Goal: Task Accomplishment & Management: Use online tool/utility

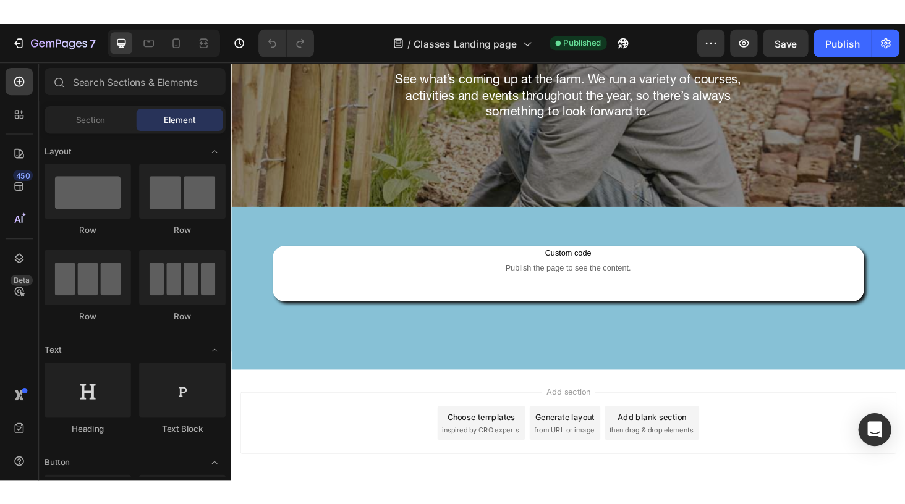
scroll to position [334, 0]
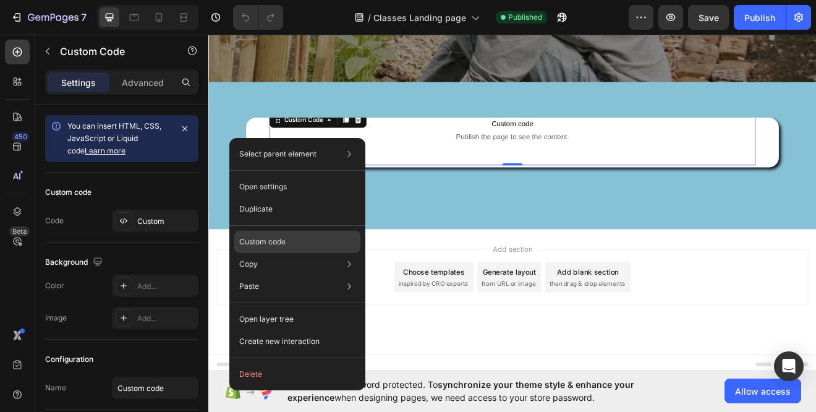
click at [273, 243] on p "Custom code" at bounding box center [262, 241] width 46 height 11
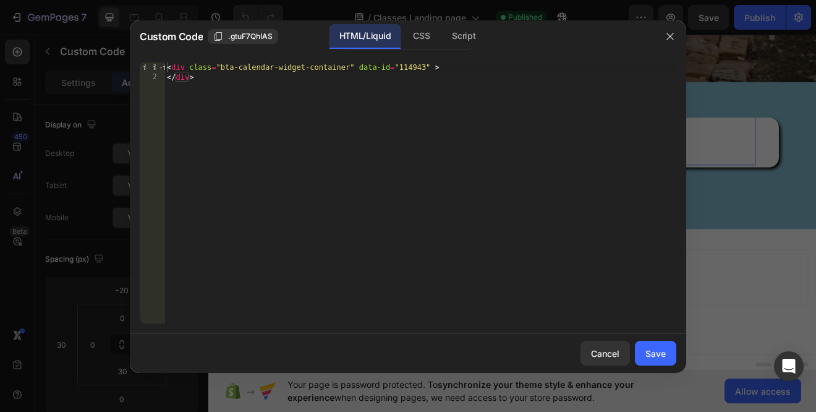
click at [224, 88] on div "< div class = "bta-calendar-widget-container" data-id = "114943" > </ div >" at bounding box center [420, 202] width 512 height 281
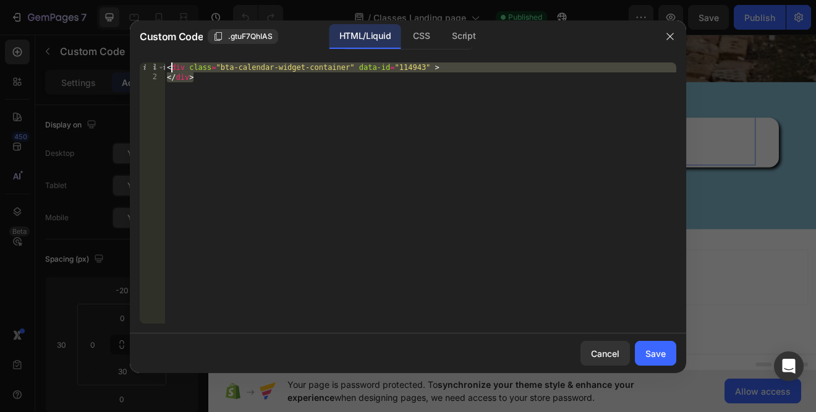
drag, startPoint x: 206, startPoint y: 82, endPoint x: 148, endPoint y: 49, distance: 66.9
click at [148, 49] on div "Custom Code .gtuF7QhIAS HTML/Liquid CSS Script </div> 1 2 < div class = "bta-ca…" at bounding box center [408, 196] width 556 height 352
type textarea "<div class="bta-calendar-widget-container" data-id="114943" > </div>"
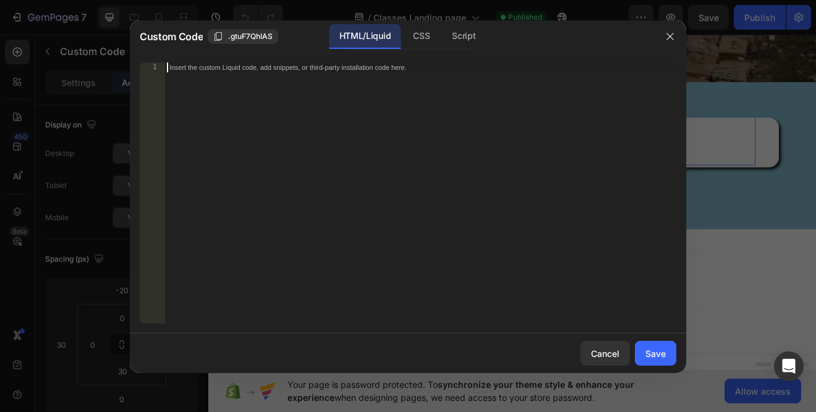
paste textarea "</div>"
type textarea "</div>"
click at [659, 352] on div "Save" at bounding box center [655, 353] width 20 height 13
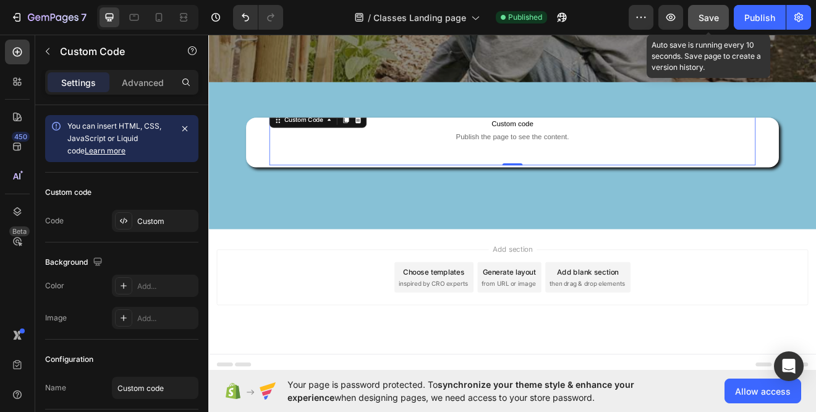
click at [708, 18] on span "Save" at bounding box center [708, 17] width 20 height 11
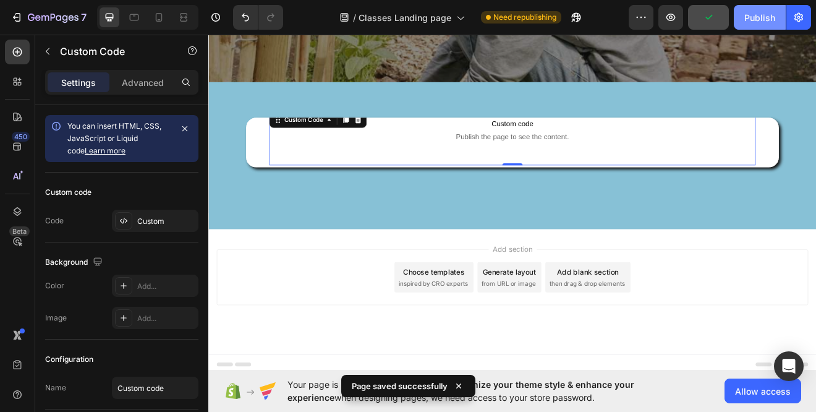
click at [757, 19] on div "Publish" at bounding box center [759, 17] width 31 height 13
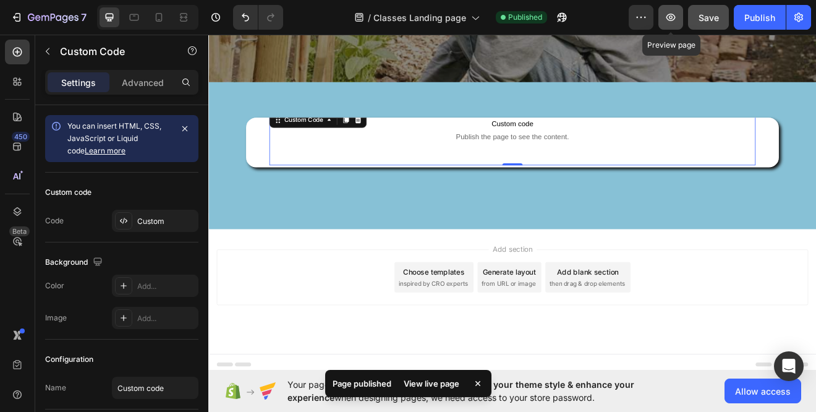
click at [671, 17] on icon "button" at bounding box center [670, 17] width 12 height 12
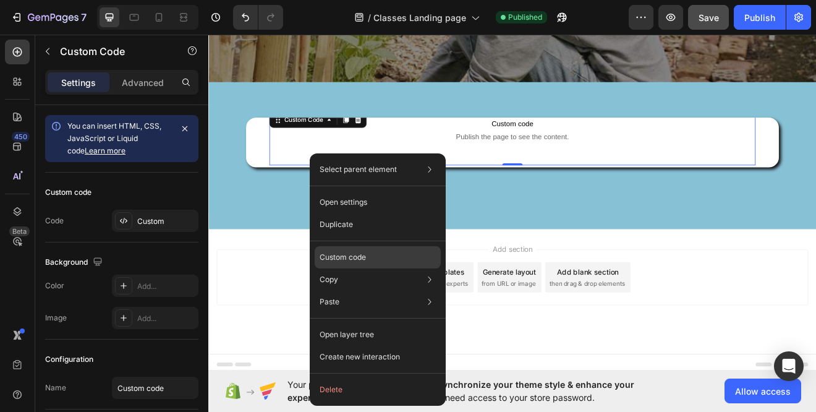
click at [352, 255] on p "Custom code" at bounding box center [343, 257] width 46 height 11
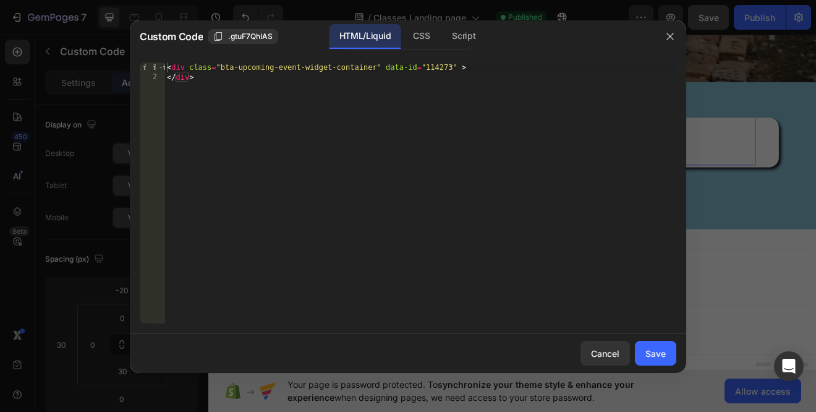
click at [209, 91] on div "< div class = "bta-upcoming-event-widget-container" data-id = "114273" > </ div…" at bounding box center [420, 202] width 512 height 281
drag, startPoint x: 208, startPoint y: 83, endPoint x: 150, endPoint y: 49, distance: 66.8
click at [150, 49] on div "Custom Code .gtuF7QhIAS HTML/Liquid CSS Script </div> 1 2 < div class = "bta-up…" at bounding box center [408, 196] width 556 height 352
type textarea "<div class="bta-upcoming-event-widget-container" data-id="114273" > </div>"
paste textarea "</div>"
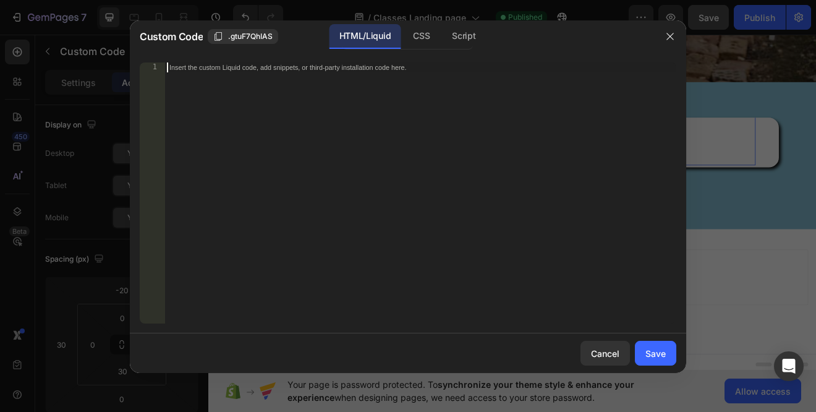
type textarea "</div>"
click at [654, 348] on div "Save" at bounding box center [655, 353] width 20 height 13
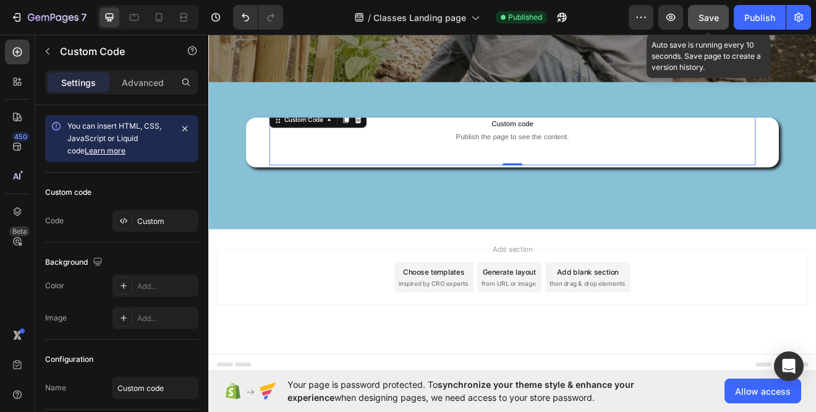
click at [705, 18] on span "Save" at bounding box center [708, 17] width 20 height 11
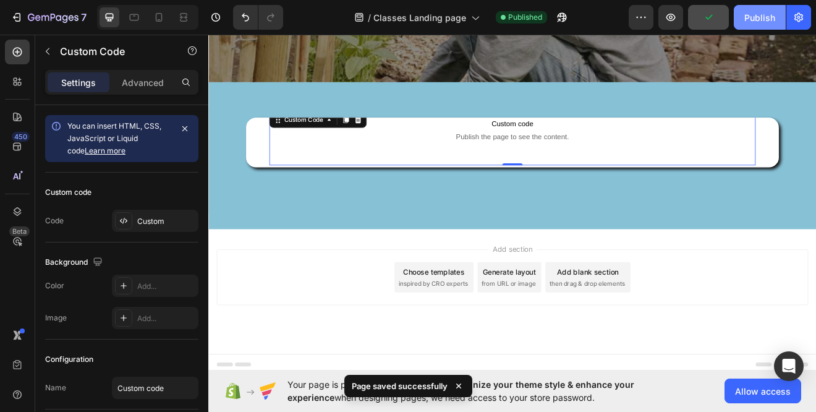
click at [755, 20] on div "Publish" at bounding box center [759, 17] width 31 height 13
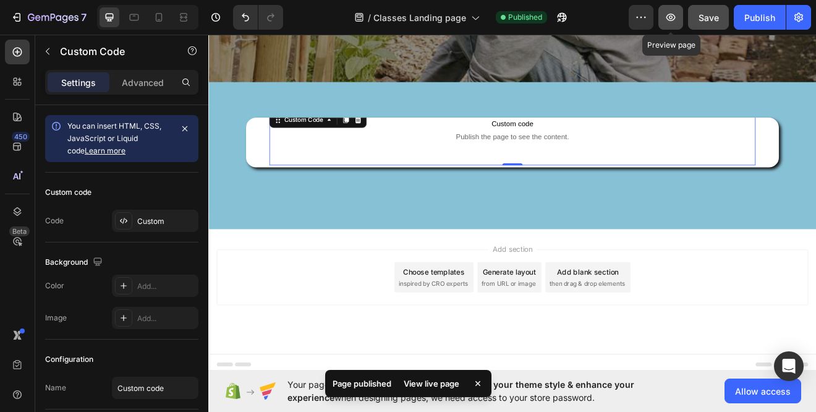
click at [671, 18] on icon "button" at bounding box center [671, 17] width 4 height 4
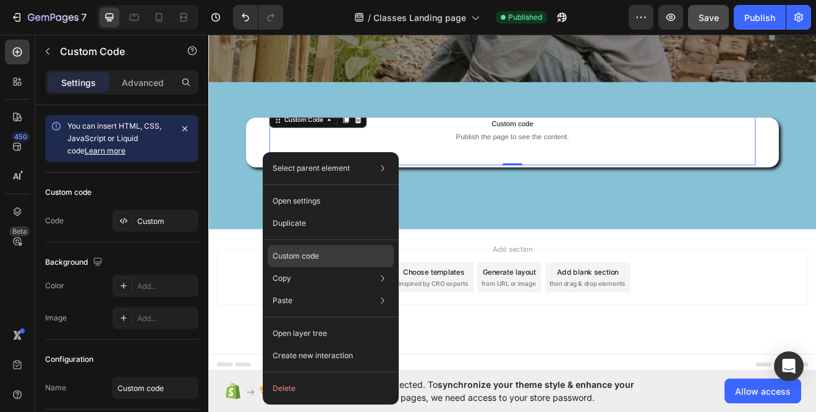
click at [315, 261] on div "Custom code" at bounding box center [331, 256] width 126 height 22
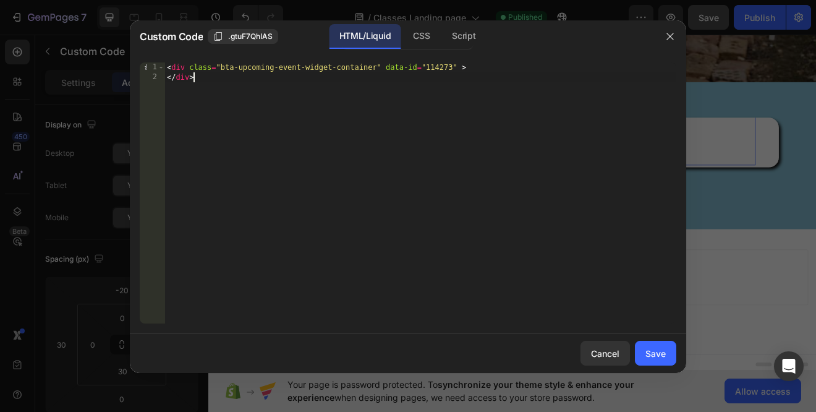
drag, startPoint x: 222, startPoint y: 95, endPoint x: 143, endPoint y: 41, distance: 95.3
click at [144, 41] on div "Custom Code .gtuF7QhIAS HTML/Liquid CSS Script </div> 1 2 < div class = "bta-up…" at bounding box center [408, 196] width 556 height 352
type textarea "<div class="bta-upcoming-event-widget-container" data-id="114273" > </div>"
paste textarea "</div>"
type textarea "</div>"
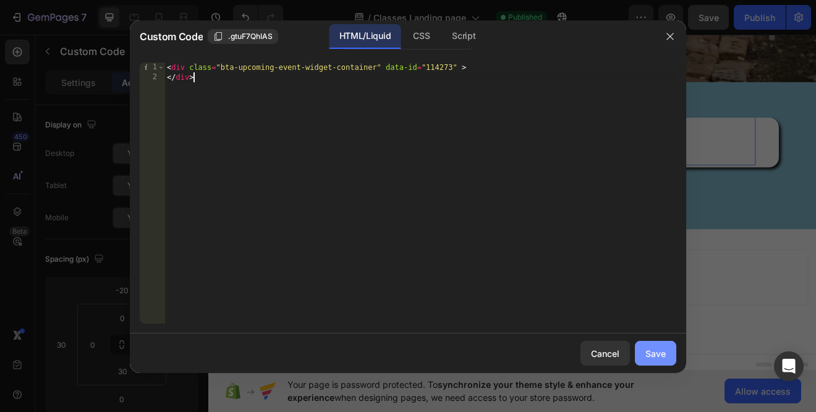
click at [653, 356] on div "Save" at bounding box center [655, 353] width 20 height 13
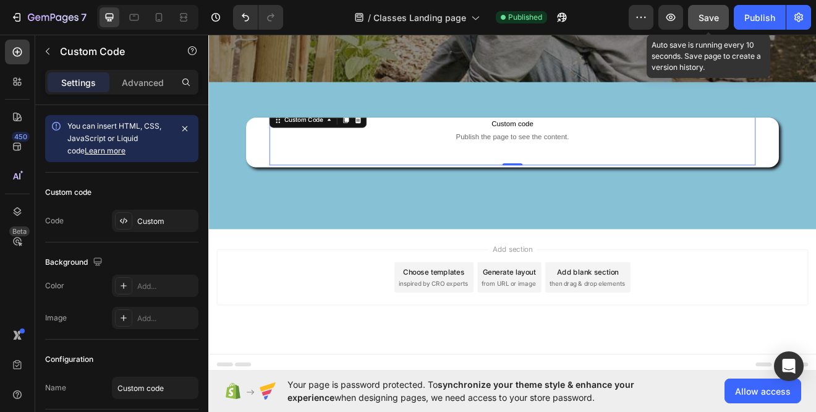
click at [706, 17] on span "Save" at bounding box center [708, 17] width 20 height 11
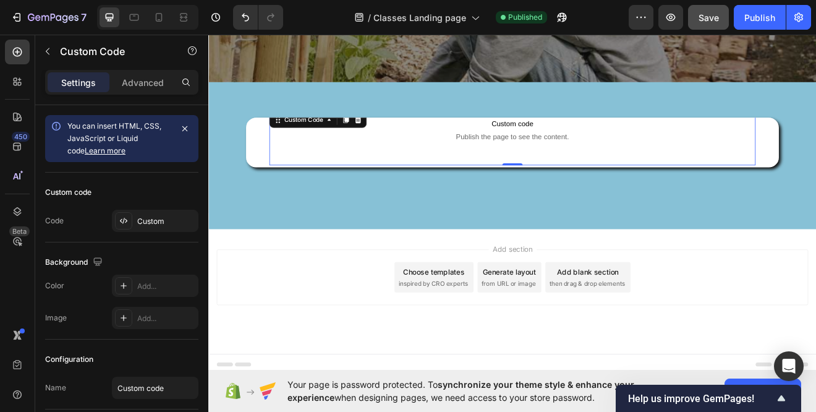
click at [299, 164] on span "Publish the page to see the content." at bounding box center [578, 159] width 593 height 12
click at [137, 91] on div "Advanced" at bounding box center [143, 82] width 62 height 20
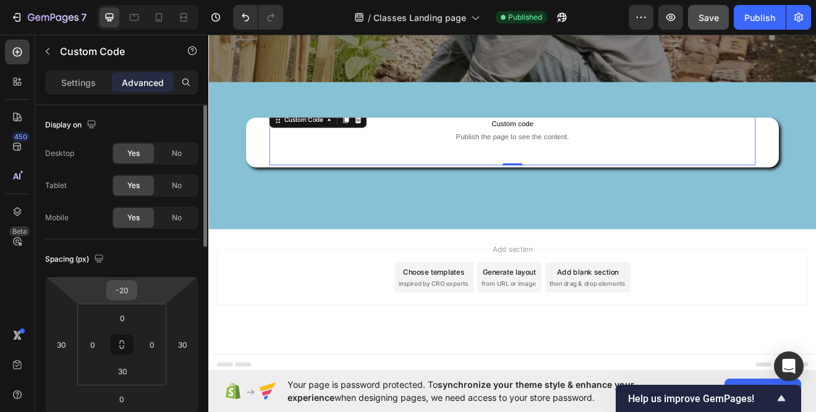
click at [122, 294] on input "-20" at bounding box center [121, 290] width 25 height 19
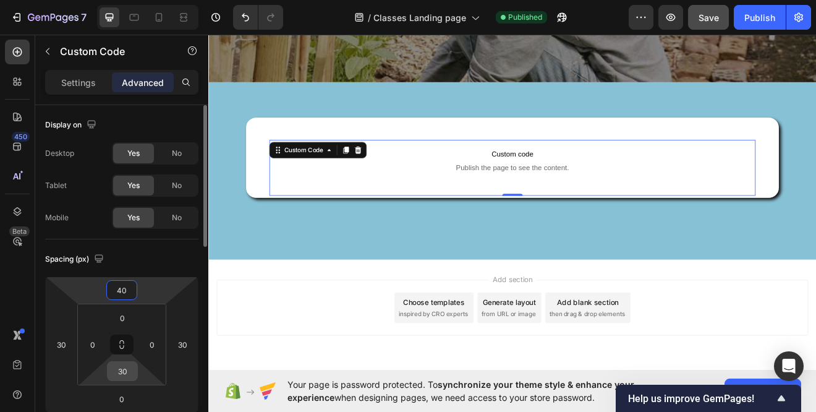
type input "40"
click at [126, 373] on input "30" at bounding box center [122, 371] width 25 height 19
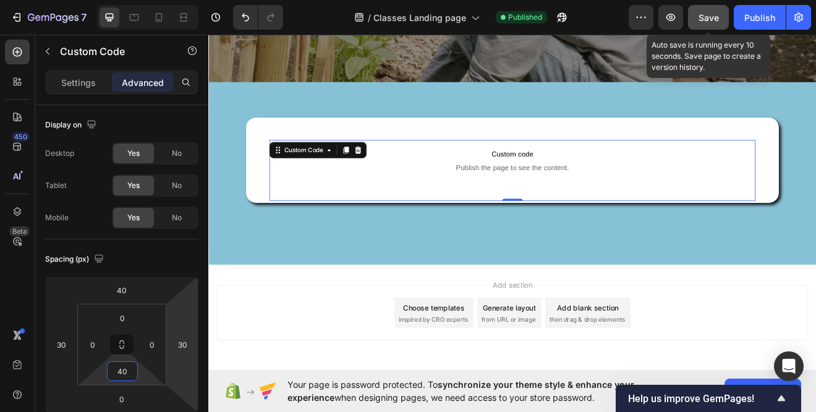
type input "40"
click at [705, 14] on span "Save" at bounding box center [708, 17] width 20 height 11
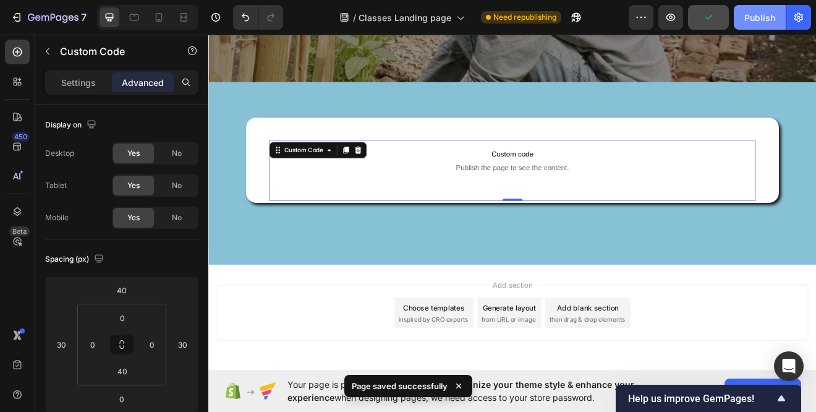
click at [757, 20] on div "Publish" at bounding box center [759, 17] width 31 height 13
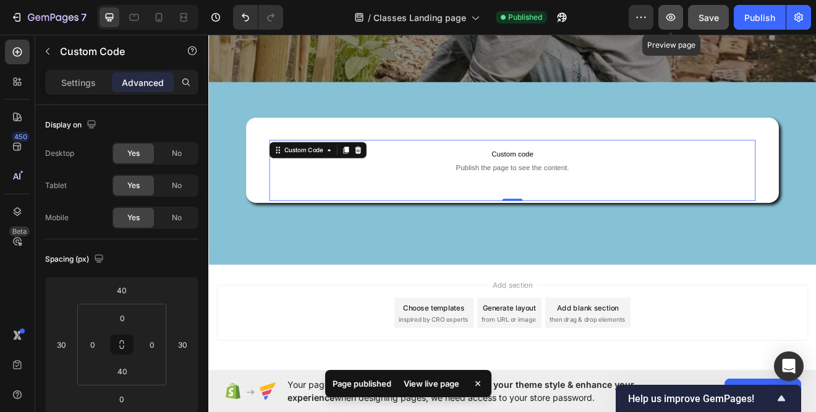
click at [671, 17] on icon "button" at bounding box center [670, 17] width 12 height 12
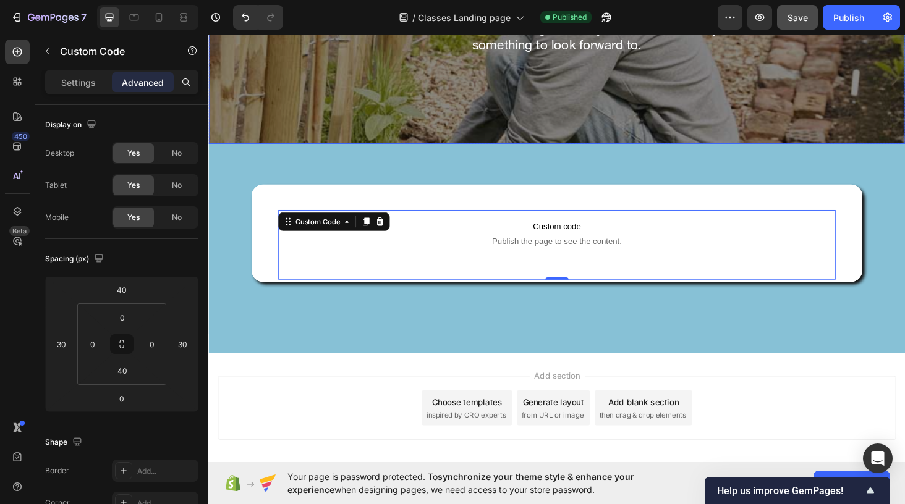
scroll to position [274, 0]
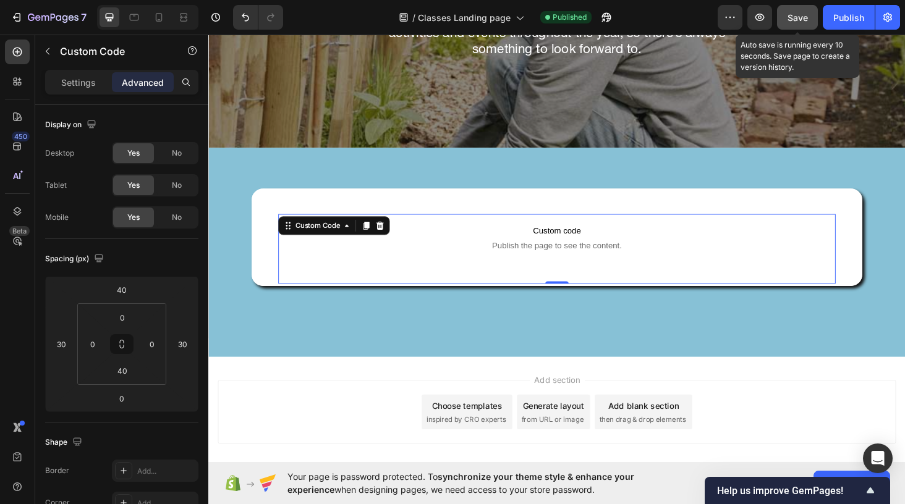
click at [800, 15] on span "Save" at bounding box center [797, 17] width 20 height 11
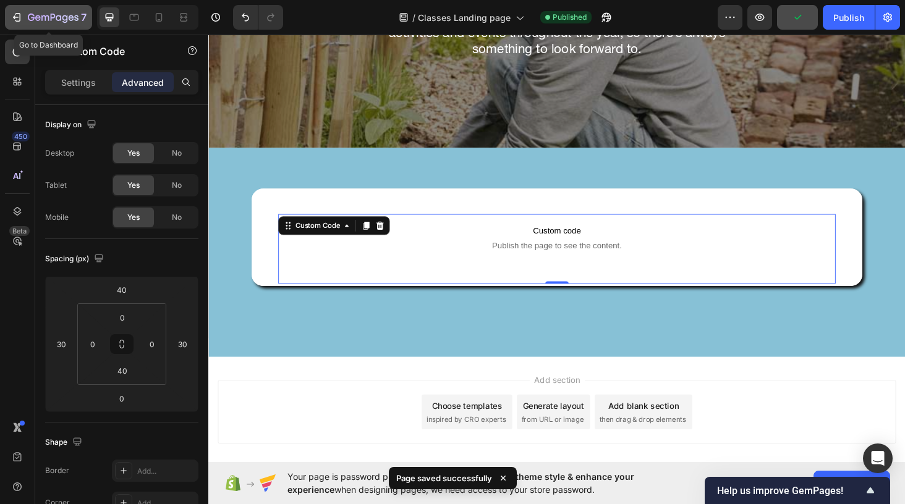
click at [43, 17] on icon "button" at bounding box center [53, 18] width 51 height 11
